Goal: Transaction & Acquisition: Purchase product/service

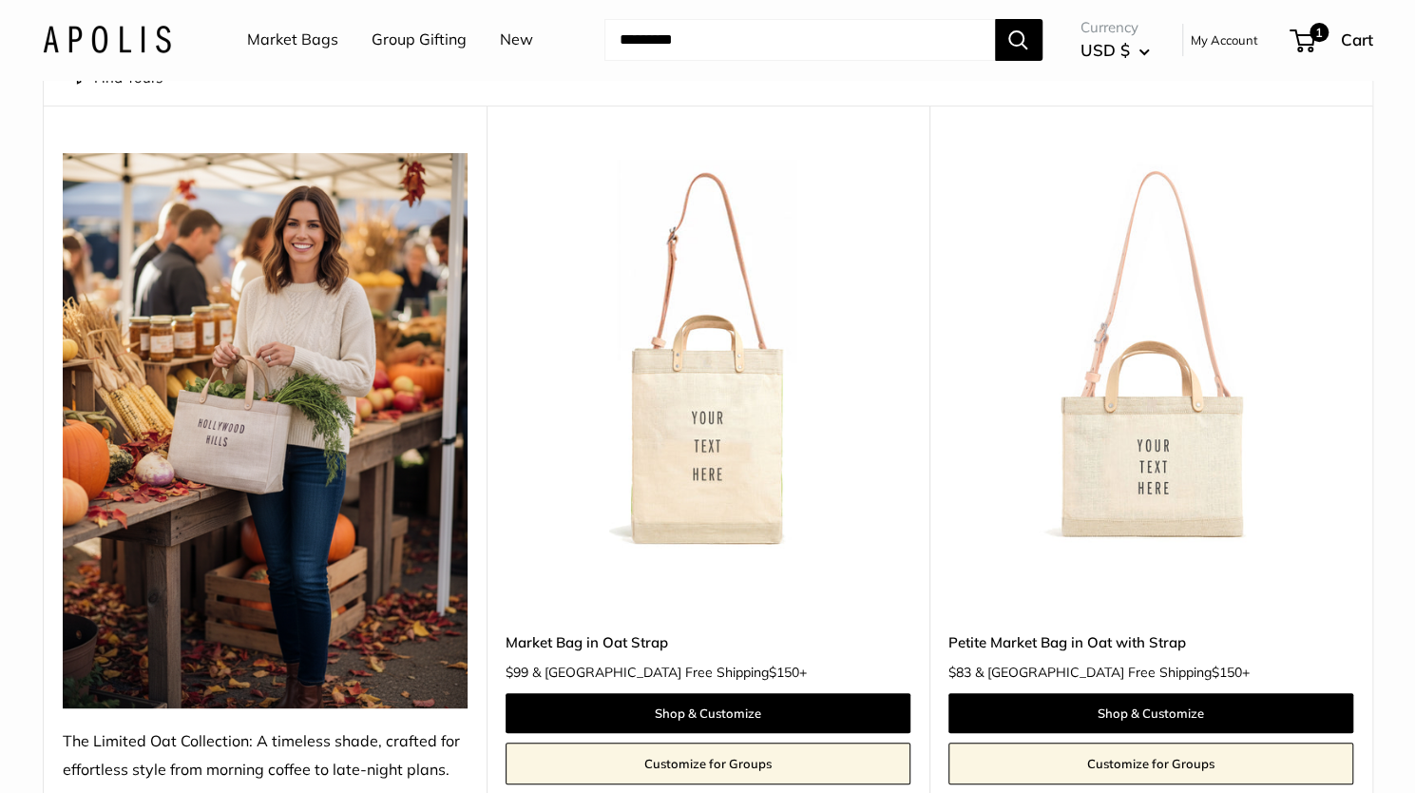
scroll to position [143, 0]
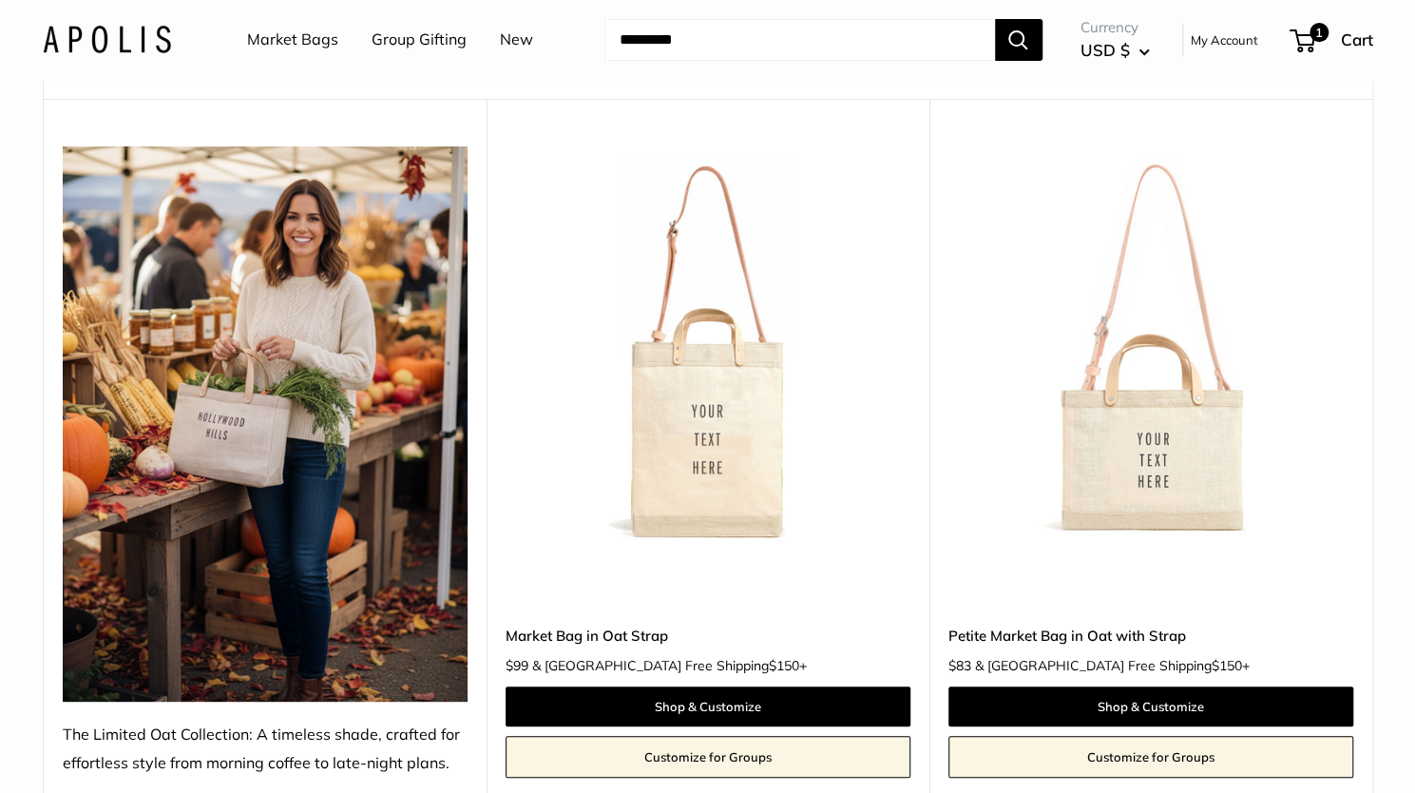
click at [269, 471] on img at bounding box center [265, 423] width 405 height 555
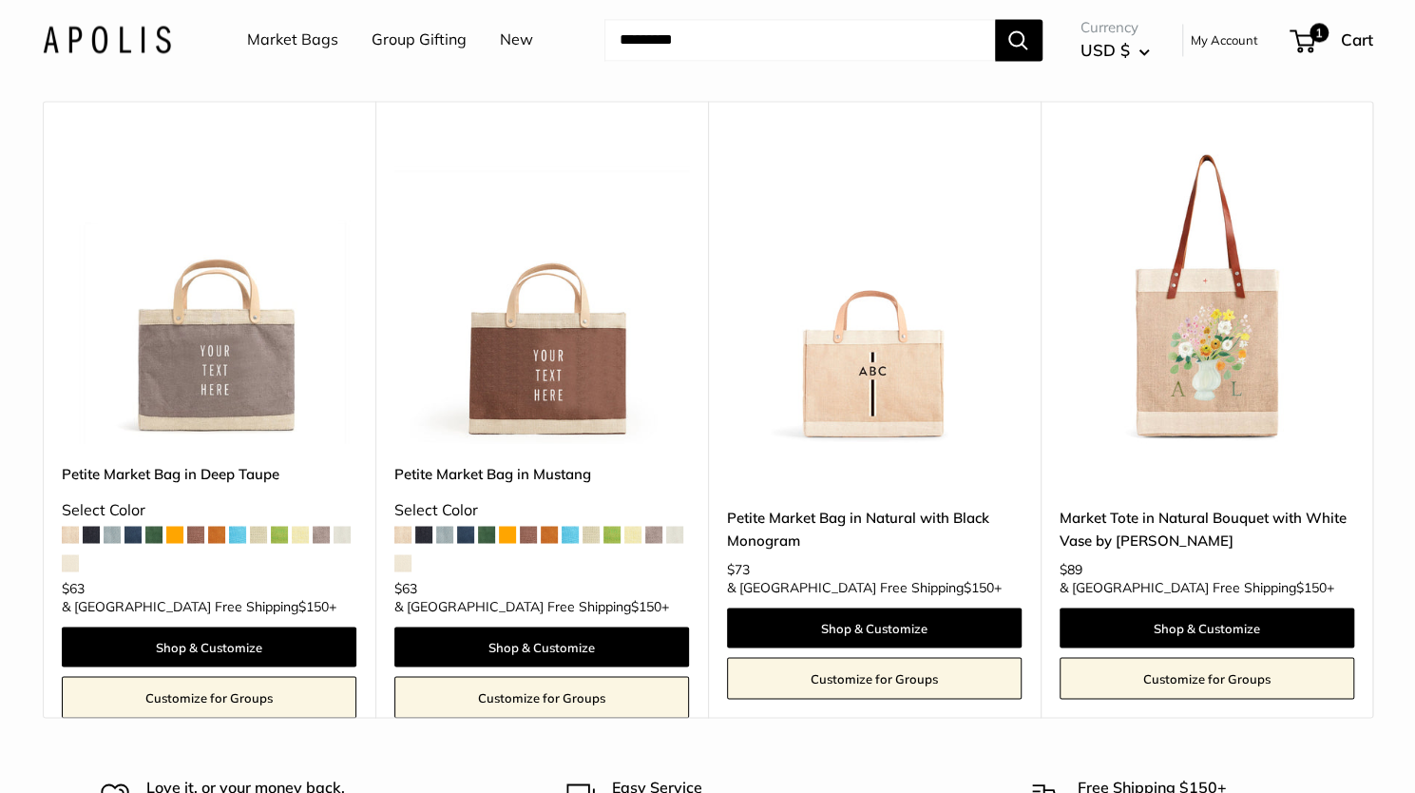
scroll to position [1690, 0]
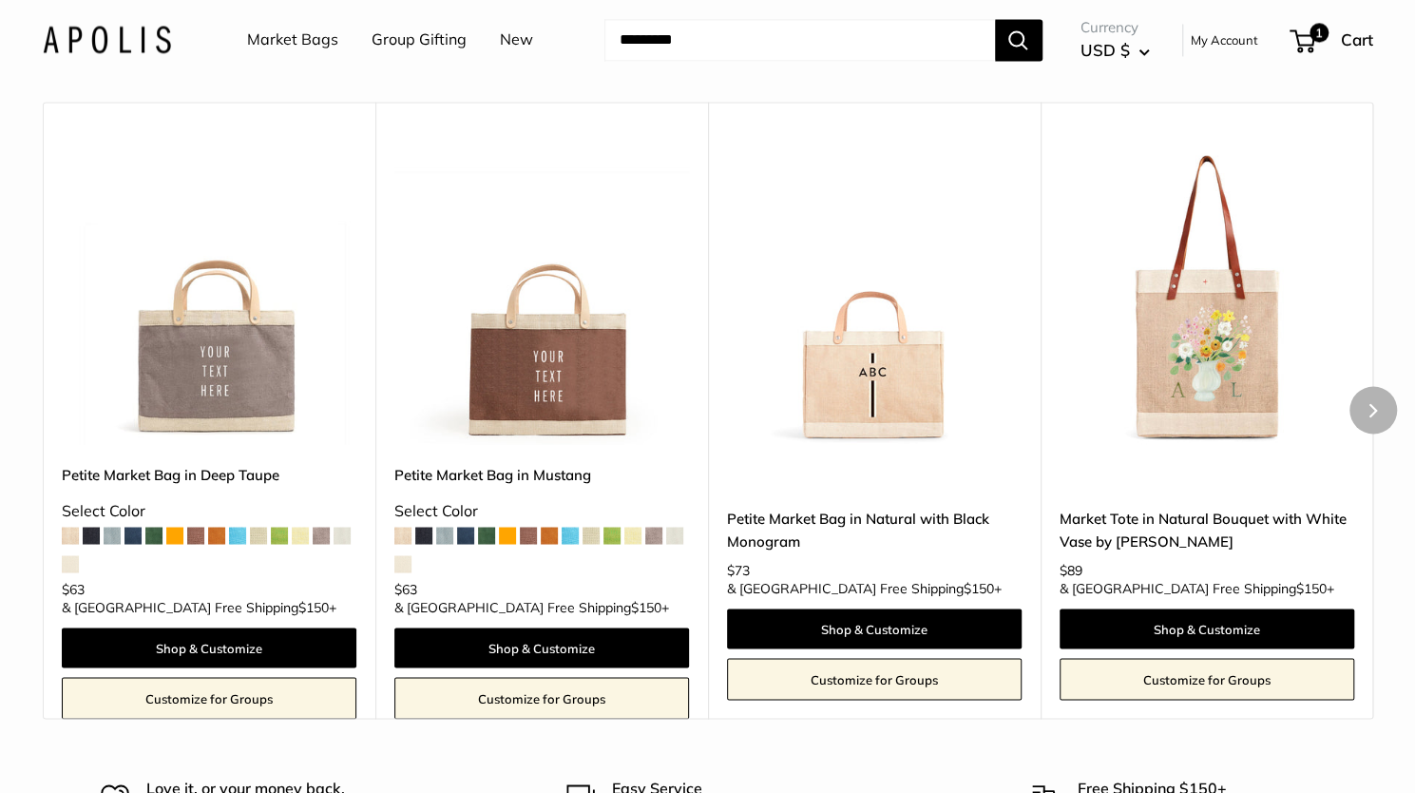
click at [573, 381] on img at bounding box center [541, 296] width 295 height 295
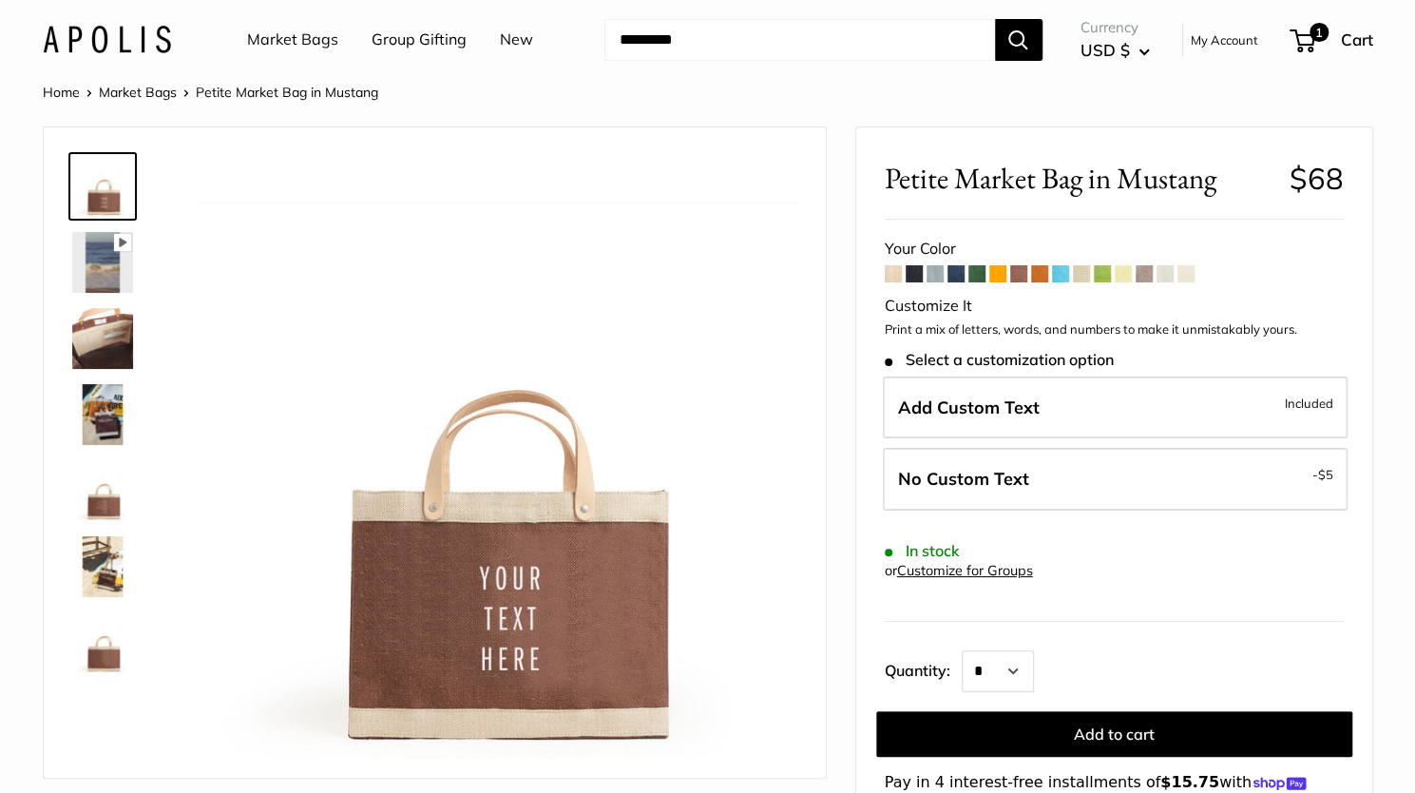
click at [913, 275] on span at bounding box center [914, 273] width 17 height 17
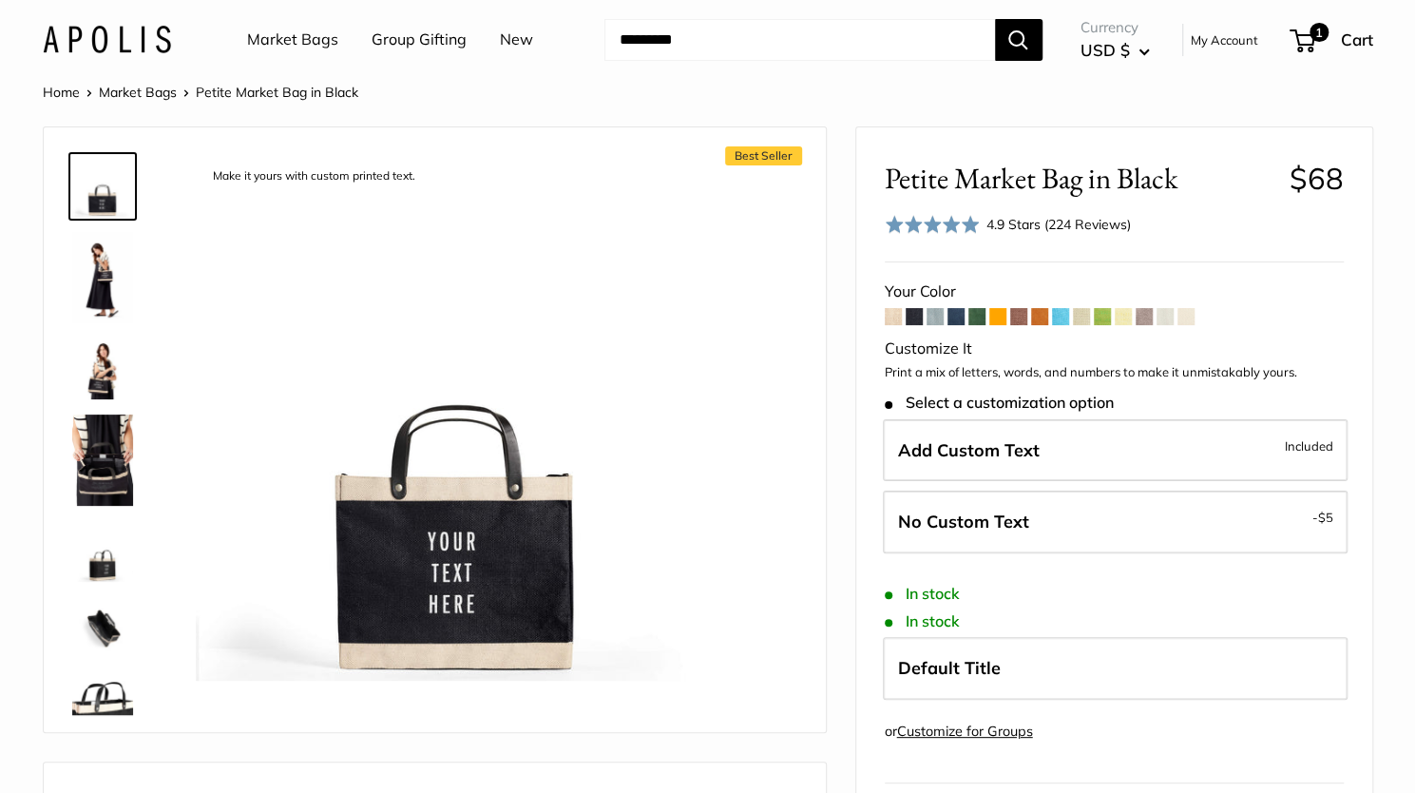
click at [958, 312] on span at bounding box center [955, 316] width 17 height 17
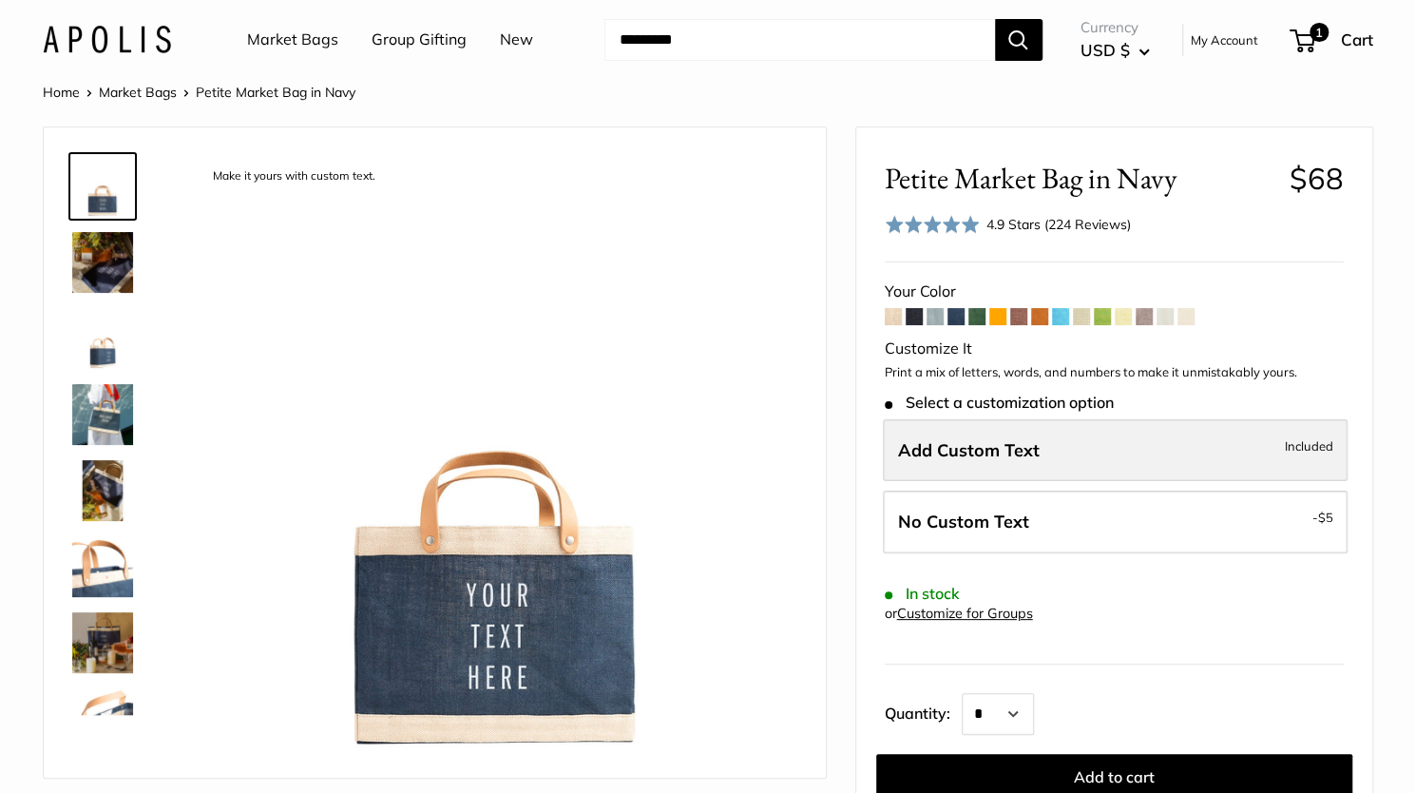
click at [1019, 449] on span "Add Custom Text" at bounding box center [969, 450] width 142 height 22
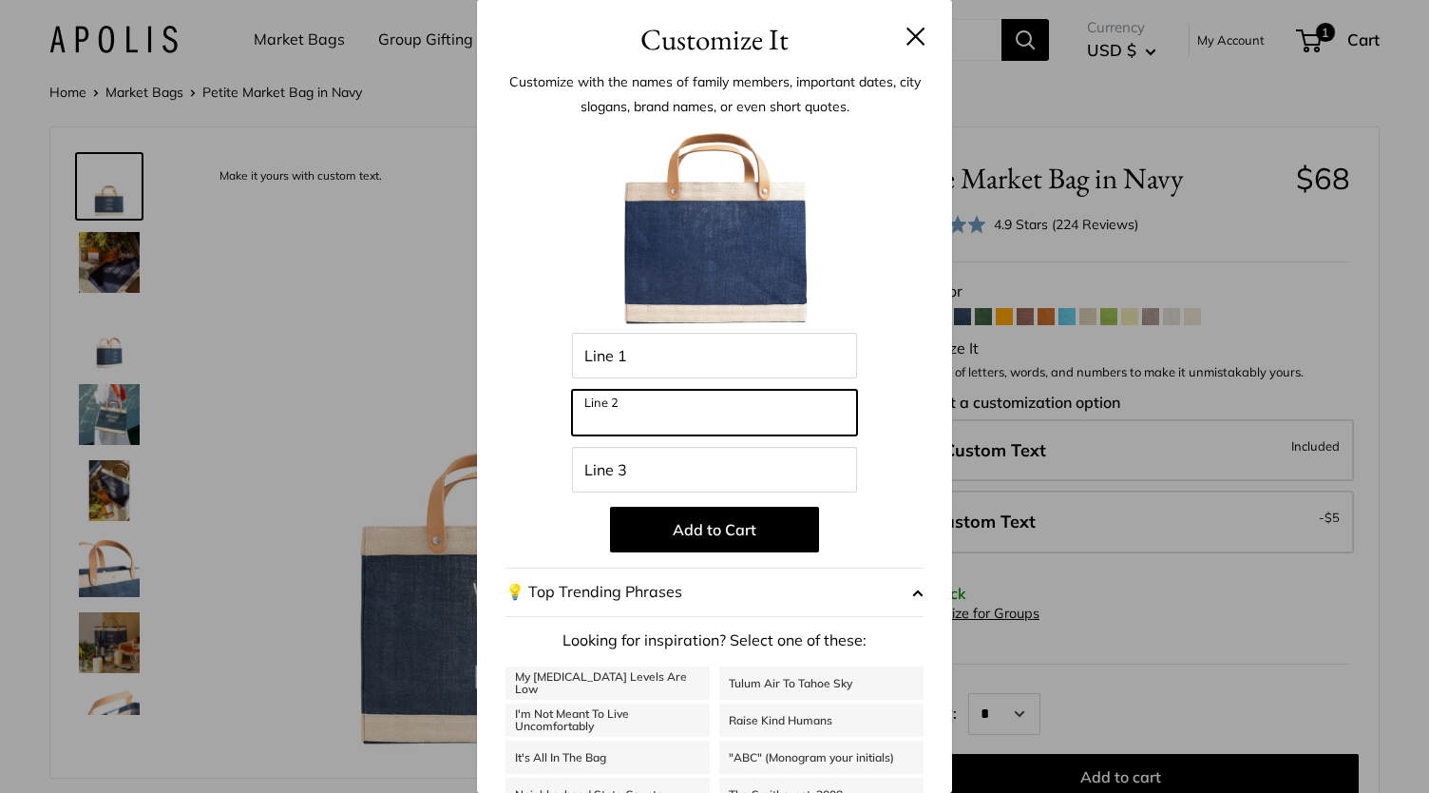
click at [705, 410] on input "Line 2" at bounding box center [714, 413] width 285 height 46
type input "***"
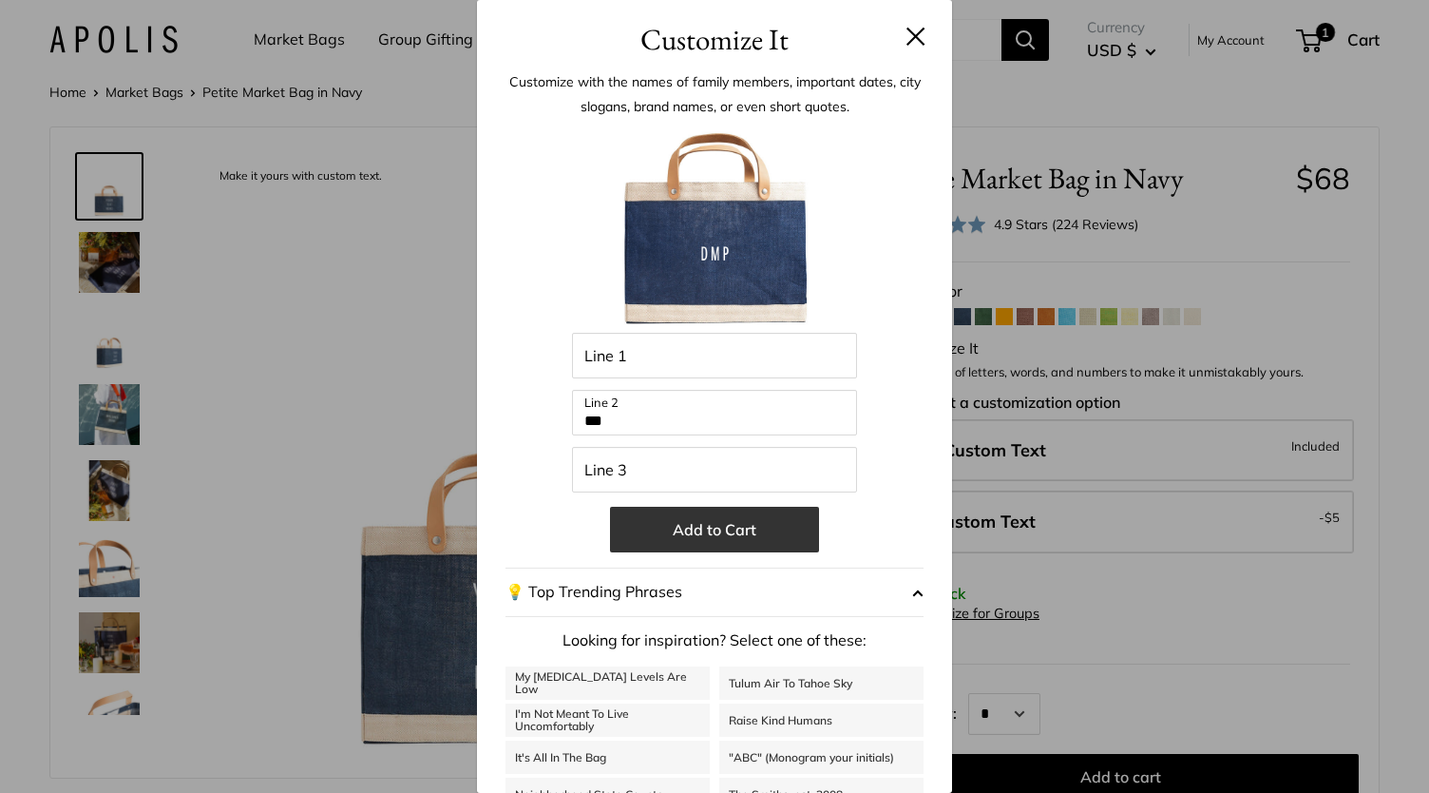
click at [689, 517] on button "Add to Cart" at bounding box center [714, 529] width 209 height 46
